Goal: Find specific page/section: Find specific page/section

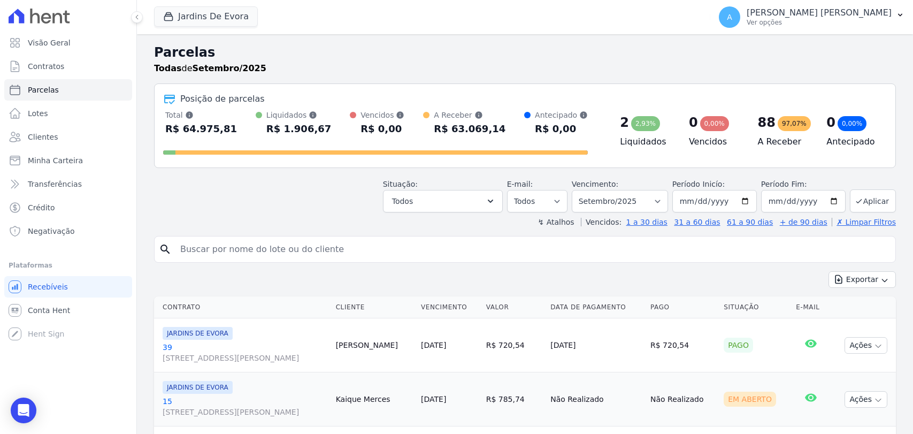
select select
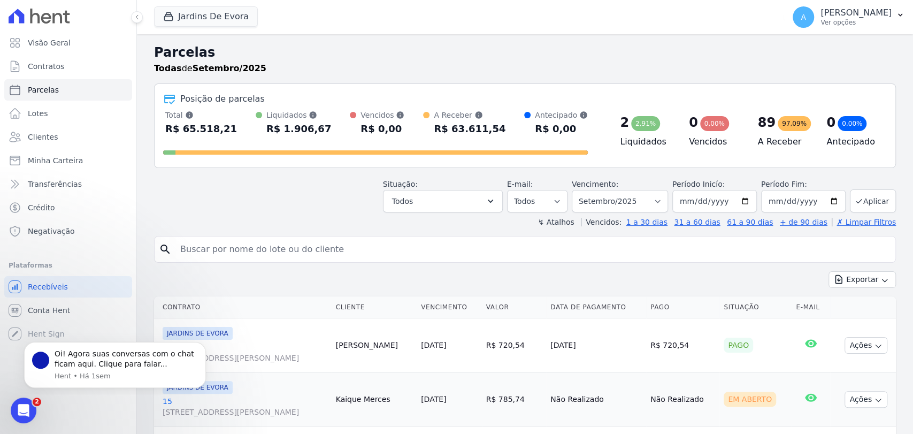
click at [436, 246] on input "search" at bounding box center [532, 248] width 717 height 21
click at [417, 279] on div "Exportar Exportar PDF Exportar CSV" at bounding box center [525, 283] width 742 height 25
click at [382, 254] on input "search" at bounding box center [532, 248] width 717 height 21
type input "16"
select select
